Goal: Use online tool/utility

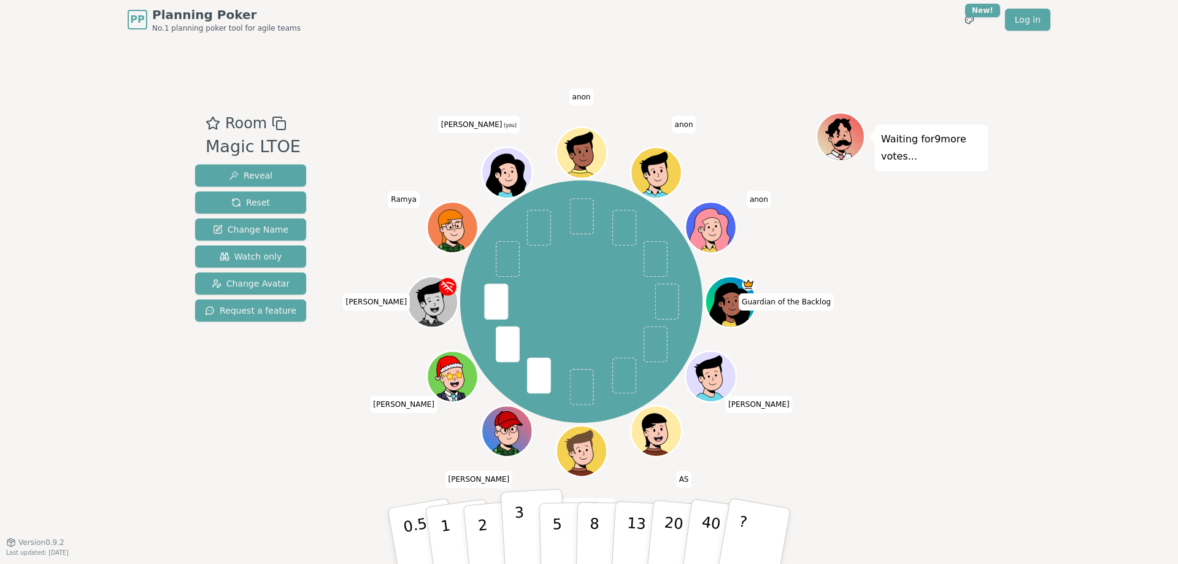
click at [514, 528] on button "3" at bounding box center [533, 536] width 67 height 96
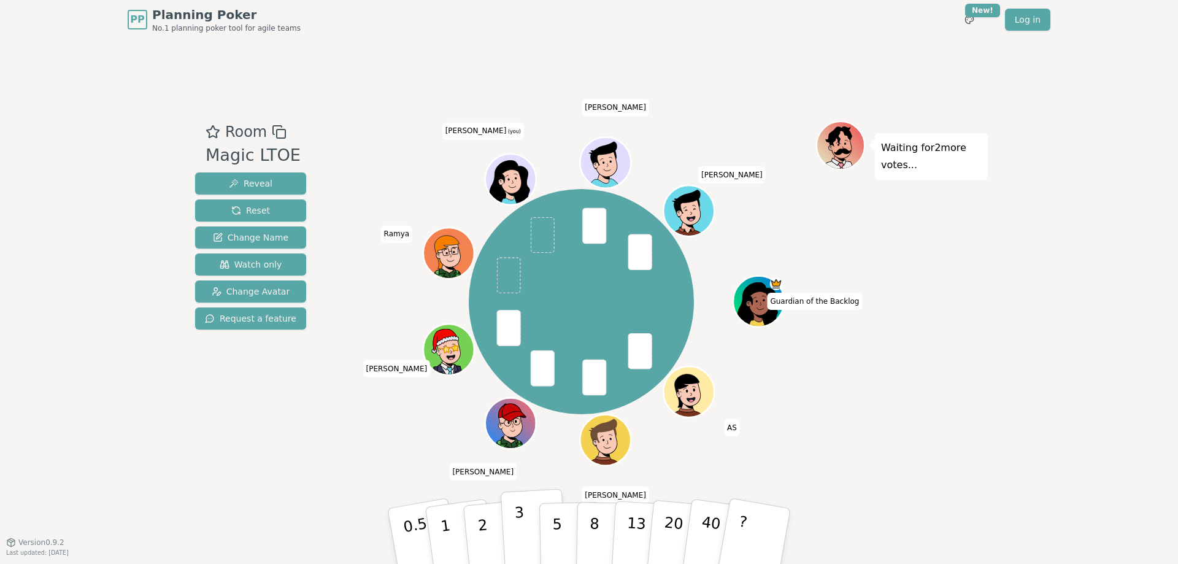
click at [520, 530] on p "3" at bounding box center [520, 537] width 13 height 67
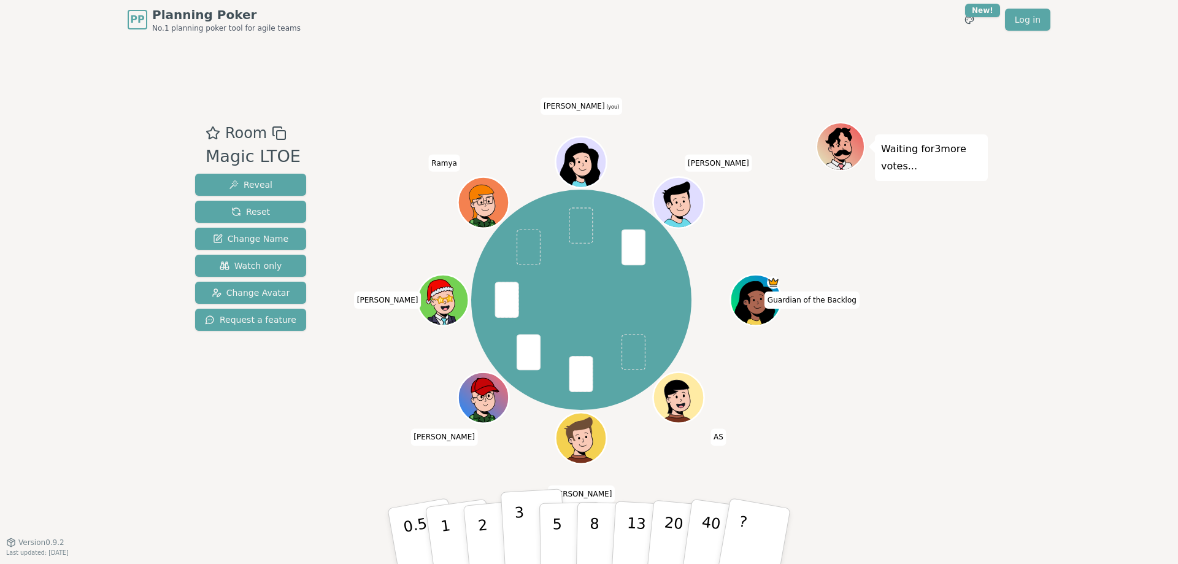
click at [523, 524] on button "3" at bounding box center [533, 536] width 67 height 96
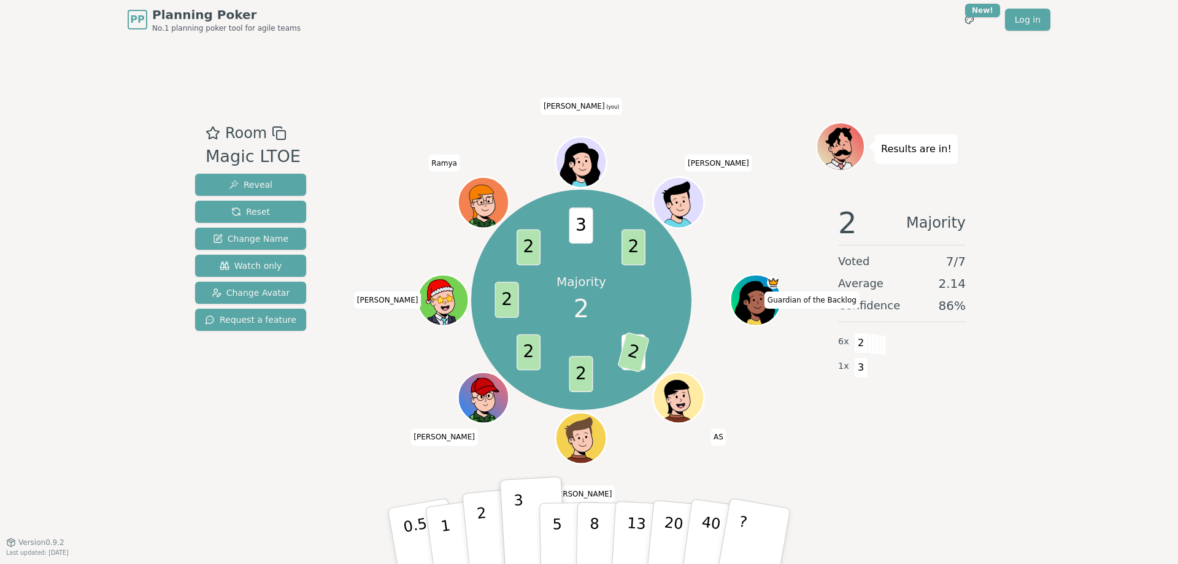
click at [482, 519] on p "2" at bounding box center [484, 537] width 16 height 67
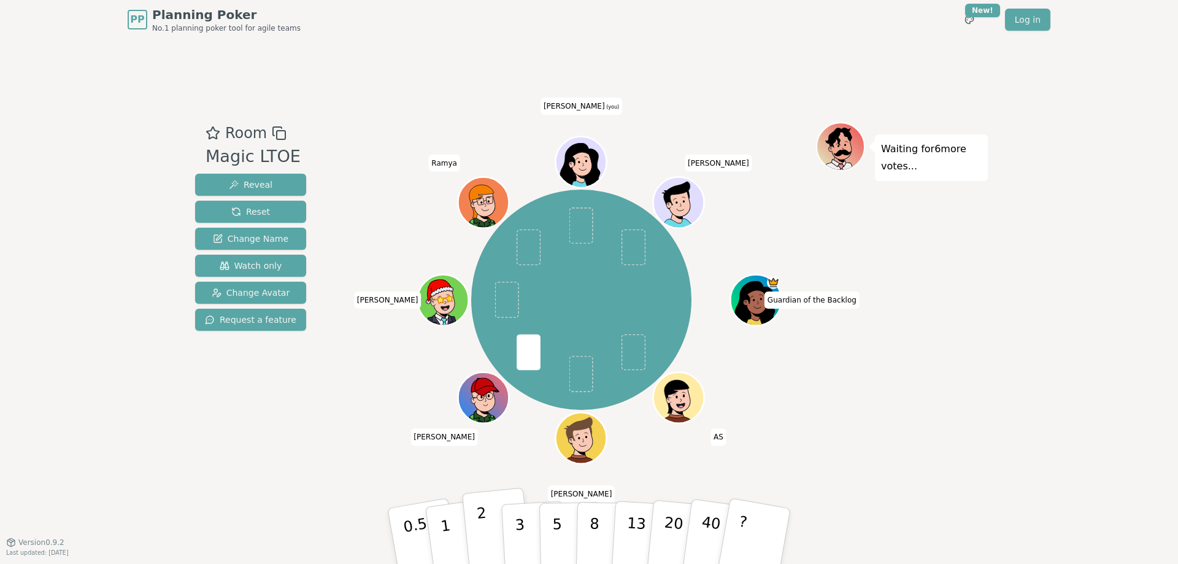
click at [479, 523] on p "2" at bounding box center [484, 537] width 16 height 67
click at [521, 534] on p "3" at bounding box center [520, 537] width 13 height 67
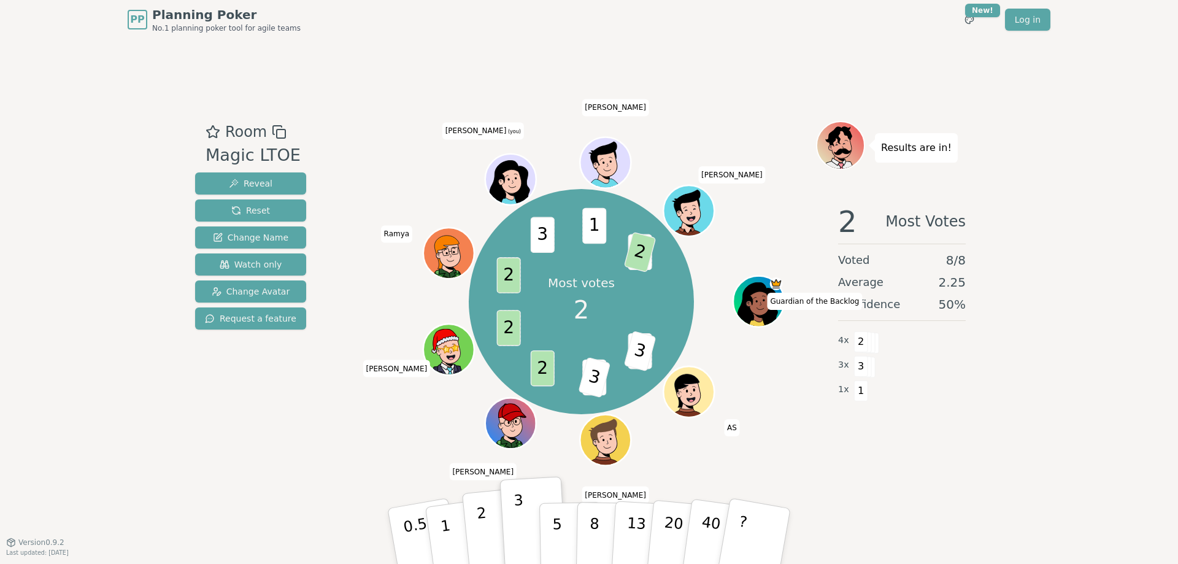
click at [495, 536] on button "2" at bounding box center [497, 537] width 70 height 98
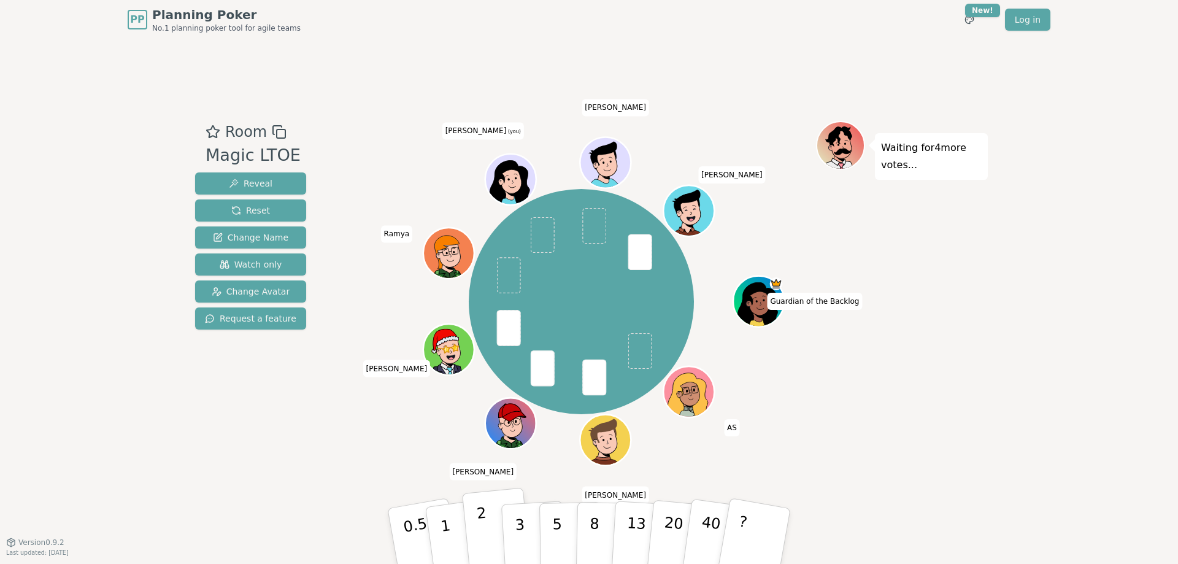
click at [494, 526] on button "2" at bounding box center [497, 537] width 70 height 98
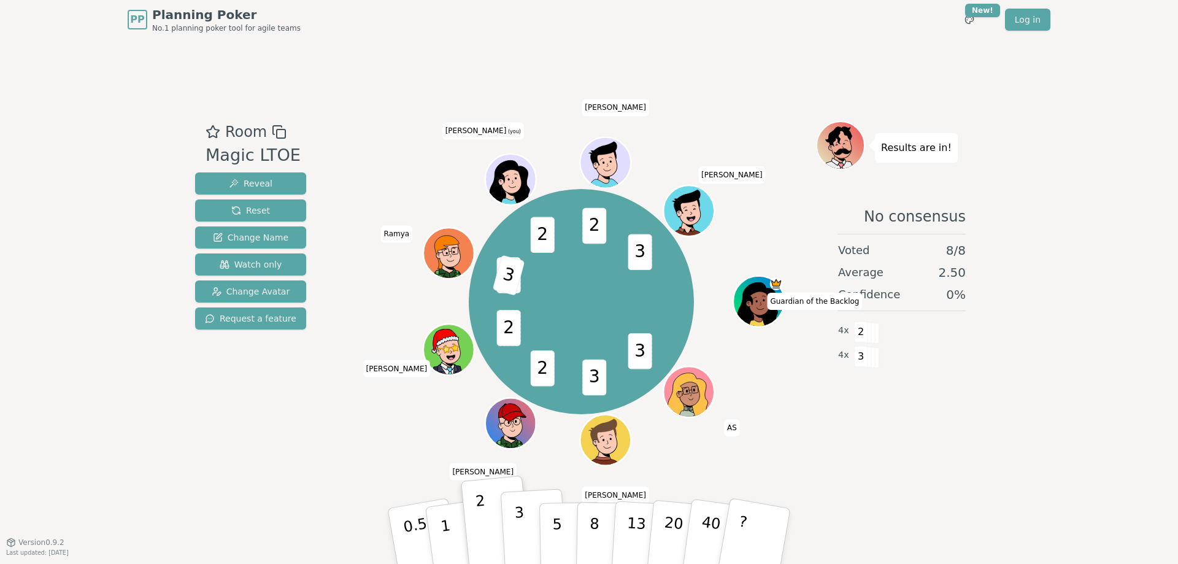
click at [532, 533] on button "3" at bounding box center [533, 536] width 67 height 96
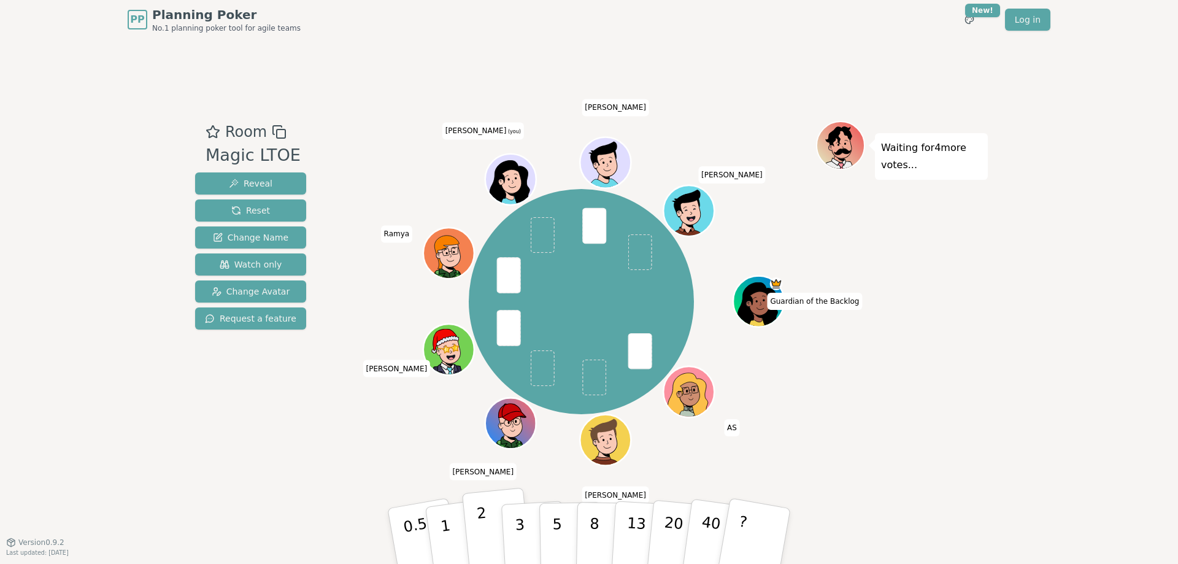
click at [488, 527] on button "2" at bounding box center [497, 537] width 70 height 98
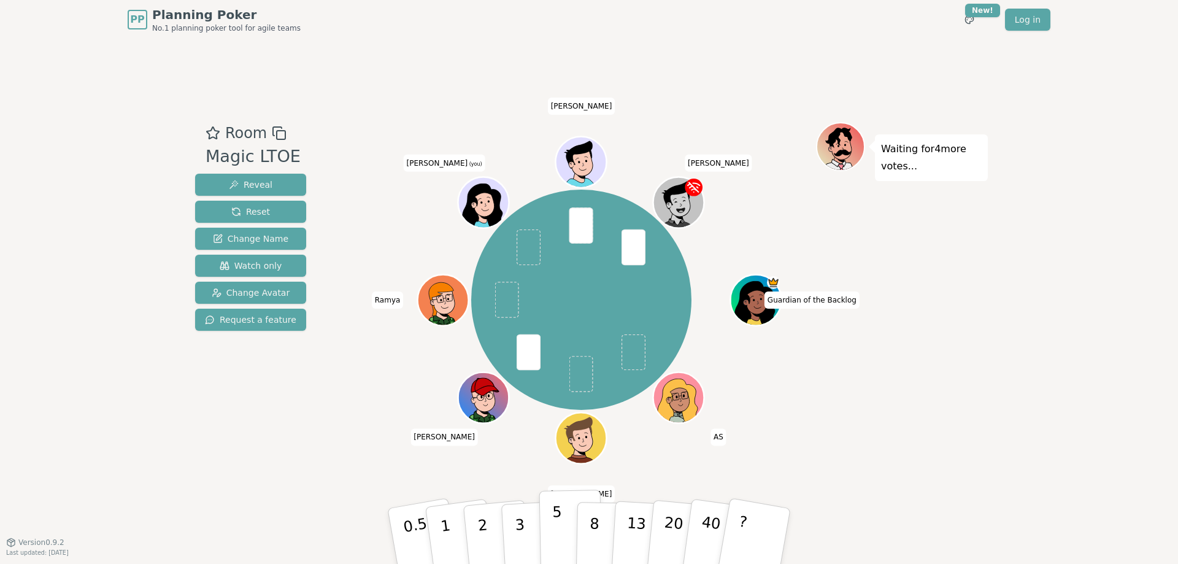
click at [564, 530] on button "5" at bounding box center [570, 535] width 63 height 93
click at [496, 534] on button "2" at bounding box center [497, 537] width 70 height 98
